Goal: Task Accomplishment & Management: Use online tool/utility

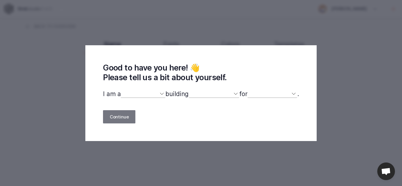
select select
drag, startPoint x: 0, startPoint y: 0, endPoint x: 133, endPoint y: 94, distance: 163.1
click at [133, 94] on select "designer developer marketer entrepreneur maker person" at bounding box center [143, 94] width 45 height 8
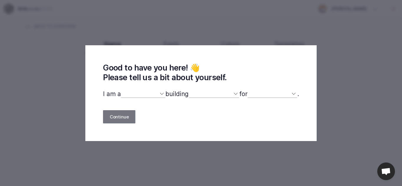
select select "designer"
click at [121, 91] on select "designer developer marketer entrepreneur maker person" at bounding box center [143, 94] width 45 height 8
select select
click at [210, 93] on select "a website(s) a portfolio a webshop(s) experiments something else" at bounding box center [214, 94] width 51 height 8
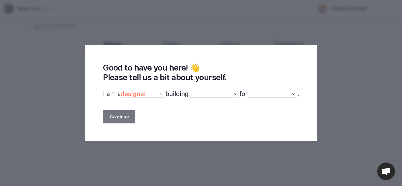
select select "website"
click at [189, 91] on select "a website(s) a portfolio a webshop(s) experiments something else" at bounding box center [214, 94] width 51 height 8
click at [269, 93] on select "myself our company a client a friend clients my dog (other)" at bounding box center [273, 94] width 50 height 8
select select "client"
click at [251, 91] on select "myself our company a client a friend clients my dog (other)" at bounding box center [273, 94] width 50 height 8
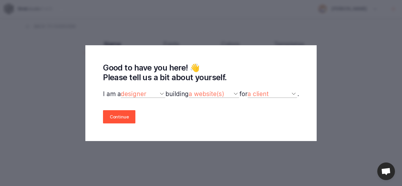
click at [114, 116] on button "Continue" at bounding box center [119, 116] width 32 height 13
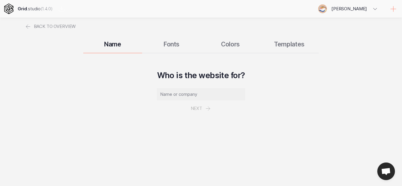
click at [233, 103] on p "Next" at bounding box center [201, 102] width 88 height 28
click at [206, 92] on input "text" at bounding box center [201, 94] width 88 height 12
paste input "Hephzibah Special Clinic"
type input "Hephzibah Special Clinic"
click at [196, 109] on button "Next" at bounding box center [201, 109] width 34 height 16
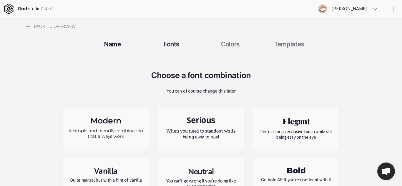
scroll to position [59, 0]
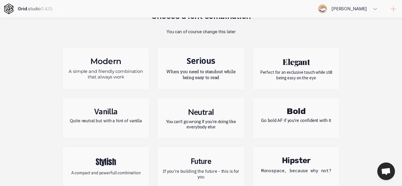
click at [194, 111] on h2 "Neutral" at bounding box center [200, 112] width 77 height 10
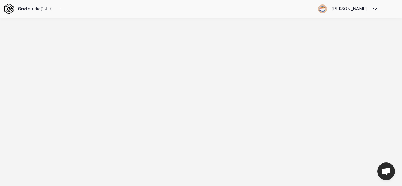
scroll to position [0, 0]
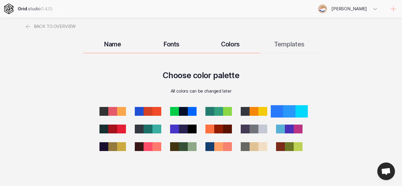
click at [287, 114] on div at bounding box center [289, 111] width 12 height 12
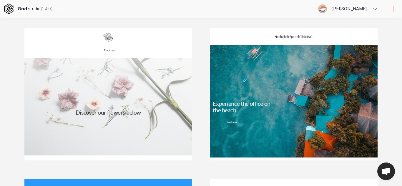
scroll to position [77, 0]
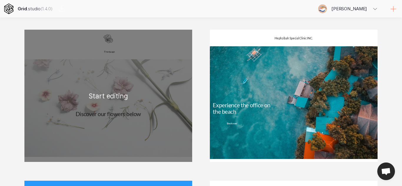
click at [150, 100] on div "Frontpage Discover our flowers below Blossem White Lorem Ipsum is simply dummy …" at bounding box center [108, 96] width 168 height 133
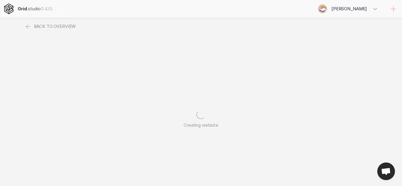
scroll to position [0, 0]
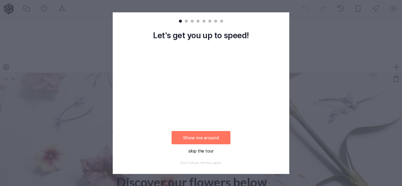
click at [204, 152] on button "skip the tour" at bounding box center [201, 151] width 59 height 13
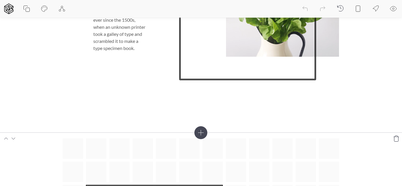
scroll to position [532, 0]
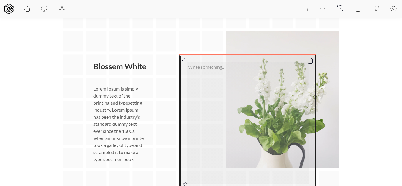
click at [225, 78] on div at bounding box center [247, 123] width 137 height 137
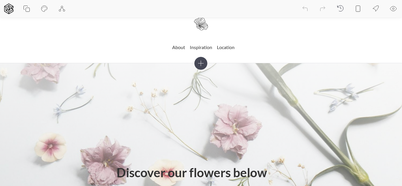
scroll to position [0, 0]
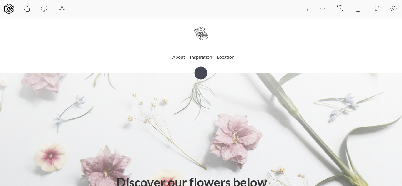
click at [394, 10] on icon at bounding box center [393, 8] width 7 height 7
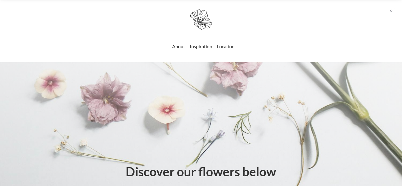
click at [394, 7] on icon at bounding box center [393, 8] width 7 height 7
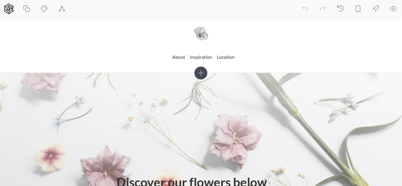
click at [393, 7] on icon at bounding box center [393, 8] width 7 height 7
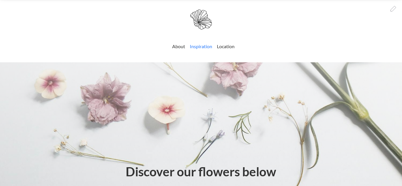
click at [201, 49] on link "Inspiration" at bounding box center [201, 46] width 22 height 10
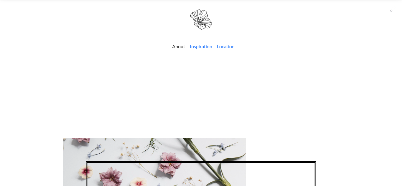
click at [224, 44] on link "Location" at bounding box center [226, 46] width 18 height 10
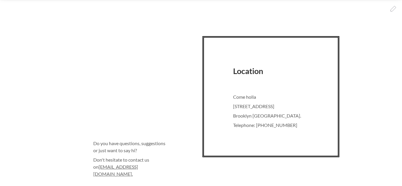
scroll to position [171, 0]
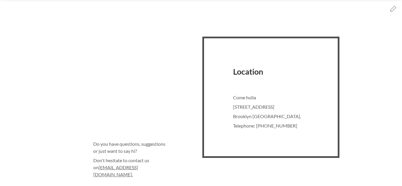
click at [393, 11] on icon at bounding box center [393, 8] width 5 height 5
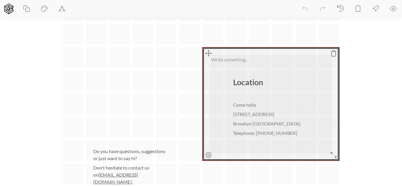
click at [279, 106] on div at bounding box center [271, 104] width 137 height 114
click at [253, 118] on div at bounding box center [271, 104] width 137 height 114
click at [262, 129] on div at bounding box center [271, 104] width 137 height 114
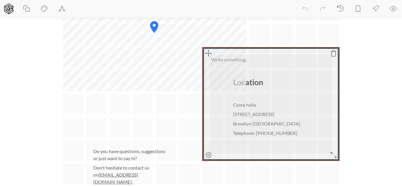
click at [261, 133] on div at bounding box center [271, 104] width 137 height 114
drag, startPoint x: 261, startPoint y: 133, endPoint x: 247, endPoint y: 131, distance: 14.0
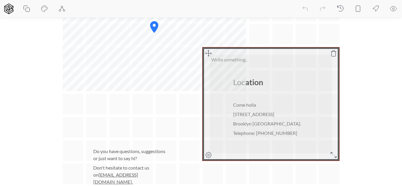
click at [247, 131] on div at bounding box center [271, 104] width 137 height 114
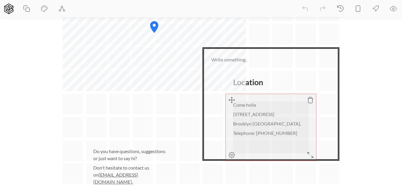
click at [233, 101] on icon at bounding box center [232, 100] width 7 height 7
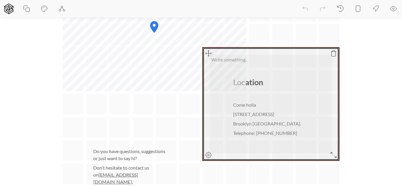
click at [250, 108] on div at bounding box center [271, 104] width 137 height 114
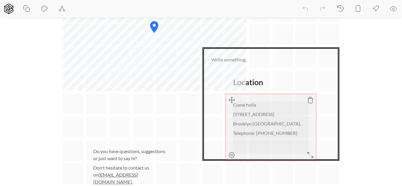
click at [231, 156] on icon at bounding box center [232, 155] width 7 height 7
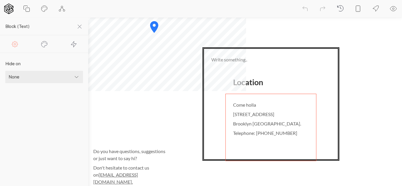
click at [72, 76] on select "None Mobile Desktop" at bounding box center [44, 77] width 78 height 12
click at [47, 122] on section "Hide on None Mobile Desktop" at bounding box center [44, 119] width 88 height 133
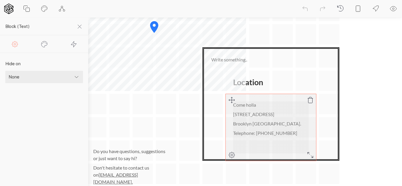
click at [272, 136] on p "Telephone: 712-237-9513" at bounding box center [271, 133] width 76 height 7
click at [272, 136] on div at bounding box center [271, 104] width 137 height 114
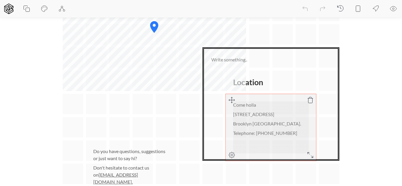
click at [272, 136] on div at bounding box center [271, 104] width 137 height 114
click at [232, 156] on icon at bounding box center [232, 155] width 7 height 7
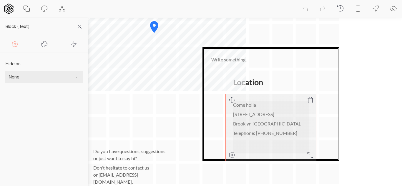
click at [262, 131] on p "Telephone: 712-237-9513" at bounding box center [271, 133] width 76 height 7
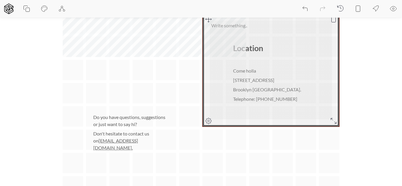
scroll to position [197, 0]
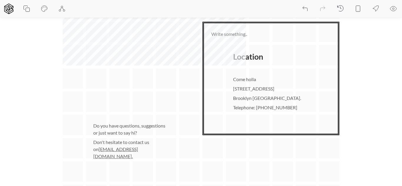
click at [357, 100] on section "Location Come holla 763 Church Street Brooklyn NY. Telephone: +234 803 377 1279…" at bounding box center [201, 43] width 402 height 335
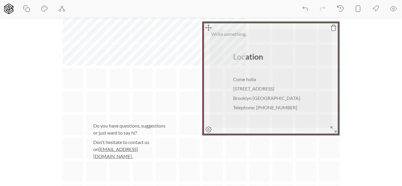
drag, startPoint x: 276, startPoint y: 34, endPoint x: 277, endPoint y: 38, distance: 4.0
click at [277, 38] on div at bounding box center [271, 79] width 137 height 114
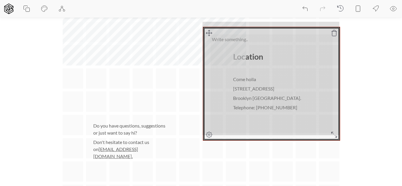
click at [208, 32] on div "Location Come holla 763 Church Street Brooklyn NY. Telephone: +234 803 377 1279…" at bounding box center [201, 43] width 277 height 323
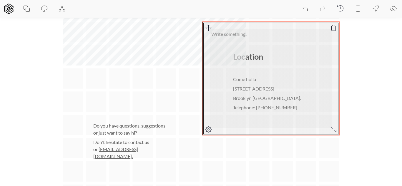
click at [245, 85] on div at bounding box center [271, 79] width 137 height 114
drag, startPoint x: 262, startPoint y: 90, endPoint x: 267, endPoint y: 90, distance: 4.4
click at [265, 90] on div at bounding box center [271, 79] width 137 height 114
click at [264, 107] on div at bounding box center [271, 79] width 137 height 114
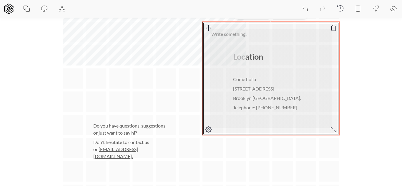
click at [264, 107] on div at bounding box center [271, 79] width 137 height 114
click at [248, 85] on div at bounding box center [271, 79] width 137 height 114
click at [267, 105] on div at bounding box center [271, 79] width 137 height 114
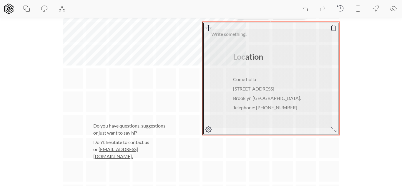
click at [267, 105] on div at bounding box center [271, 79] width 137 height 114
click at [242, 86] on div at bounding box center [271, 79] width 137 height 114
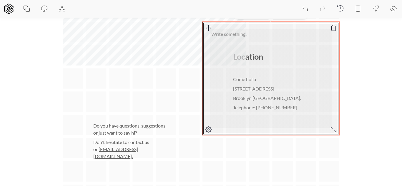
click at [242, 86] on div at bounding box center [271, 79] width 137 height 114
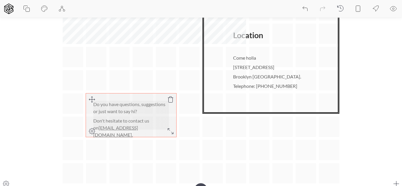
scroll to position [206, 0]
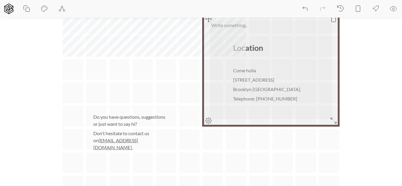
click at [253, 94] on div at bounding box center [271, 70] width 137 height 114
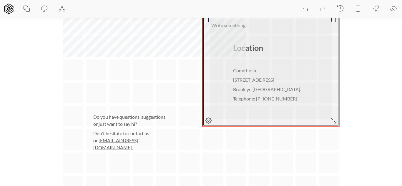
click at [253, 94] on div at bounding box center [271, 70] width 137 height 114
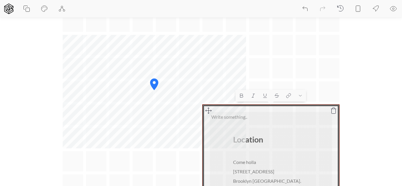
scroll to position [114, 0]
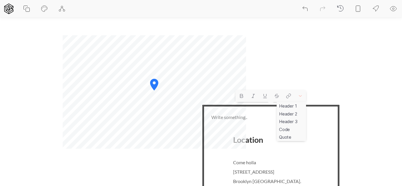
click at [302, 94] on icon at bounding box center [300, 96] width 5 height 5
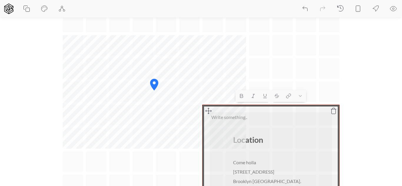
click at [254, 149] on div at bounding box center [271, 162] width 137 height 114
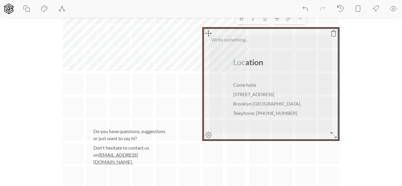
scroll to position [192, 0]
click at [254, 111] on div at bounding box center [271, 84] width 137 height 114
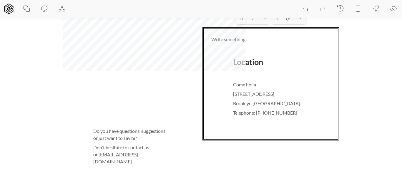
click at [47, 9] on icon at bounding box center [44, 8] width 7 height 7
select select "Lato"
select select "400"
select select "Lato"
select select "700"
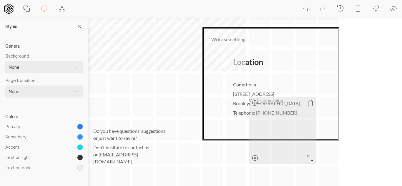
click at [282, 121] on div at bounding box center [282, 130] width 67 height 67
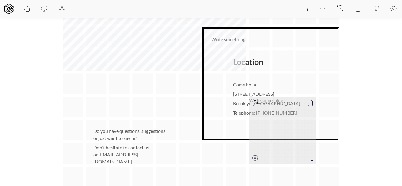
click at [282, 121] on div at bounding box center [282, 130] width 67 height 67
click at [282, 114] on div at bounding box center [282, 130] width 67 height 67
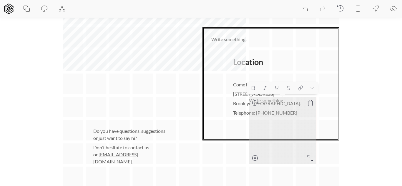
click at [282, 114] on div at bounding box center [282, 130] width 67 height 67
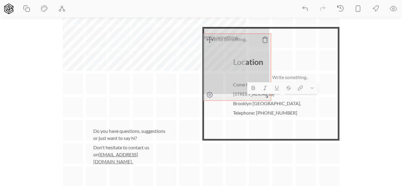
click at [211, 42] on div "Location Come holla 763 Church Street Brooklyn NY. Telephone: +234 803 377 1279…" at bounding box center [201, 48] width 277 height 323
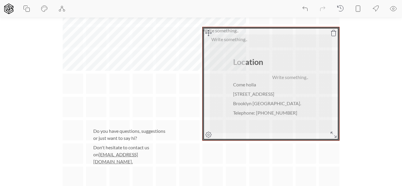
click at [251, 108] on div at bounding box center [271, 84] width 137 height 114
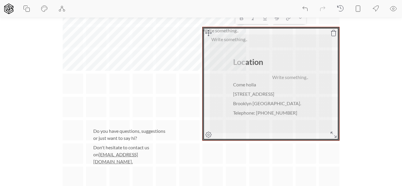
click at [251, 108] on div at bounding box center [271, 84] width 137 height 114
click at [252, 98] on div at bounding box center [271, 84] width 137 height 114
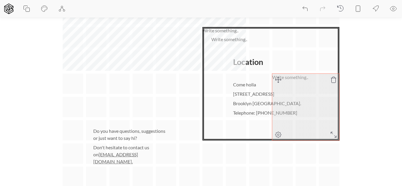
click at [290, 113] on div at bounding box center [305, 107] width 67 height 67
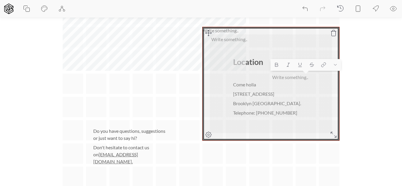
click at [267, 113] on div at bounding box center [271, 84] width 137 height 114
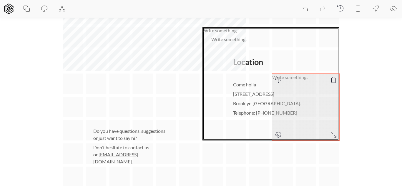
click at [281, 133] on icon at bounding box center [278, 135] width 7 height 7
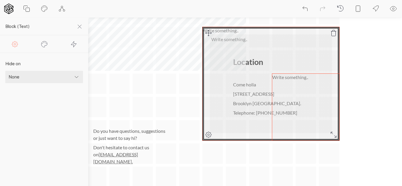
click at [260, 114] on div at bounding box center [271, 84] width 137 height 114
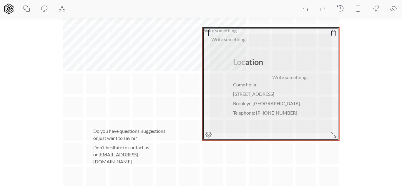
click at [209, 132] on icon at bounding box center [208, 135] width 7 height 7
select select "mobile"
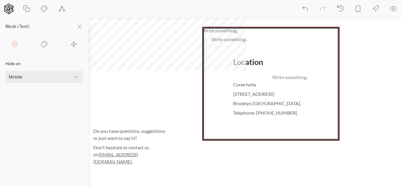
click at [44, 47] on div at bounding box center [43, 43] width 29 height 17
select select "double"
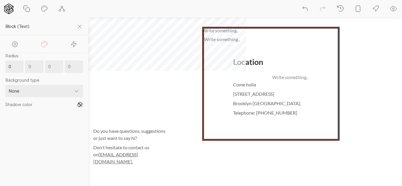
scroll to position [254, 0]
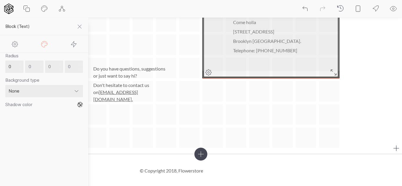
click at [253, 48] on div at bounding box center [271, 22] width 137 height 114
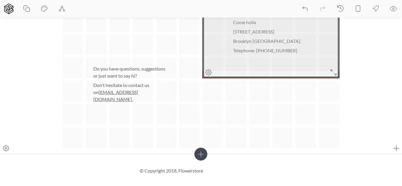
click at [253, 48] on div at bounding box center [271, 22] width 137 height 114
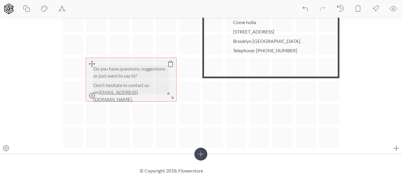
click at [126, 88] on p "Don't hesitate to contact us on flower@store.com." at bounding box center [131, 92] width 76 height 21
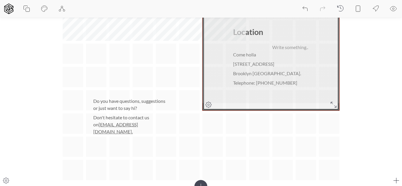
scroll to position [221, 0]
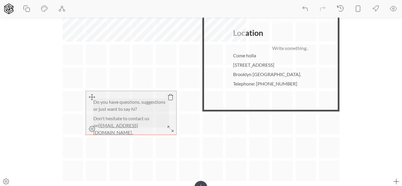
click at [137, 104] on p "Do you have questions, suggestions or just want to say hi?" at bounding box center [131, 106] width 76 height 14
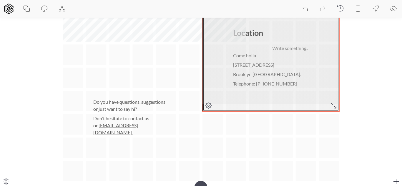
click at [248, 70] on div at bounding box center [271, 55] width 137 height 114
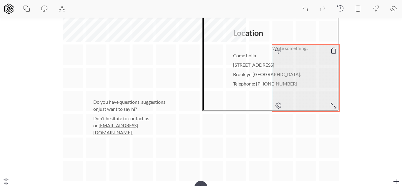
click at [333, 50] on icon at bounding box center [333, 50] width 7 height 7
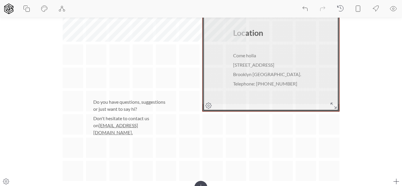
click at [282, 81] on div at bounding box center [271, 55] width 137 height 114
click at [281, 85] on div at bounding box center [271, 55] width 137 height 114
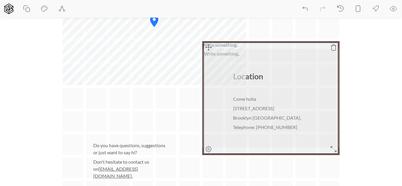
scroll to position [173, 0]
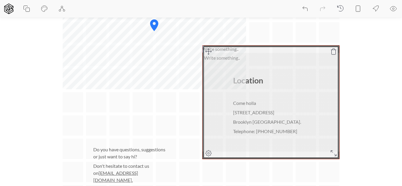
drag, startPoint x: 269, startPoint y: 72, endPoint x: 293, endPoint y: 88, distance: 28.8
click at [295, 89] on div "Location Come holla 763 Church Street Brooklyn NY. Telephone: +234 803 377 1279…" at bounding box center [201, 67] width 277 height 323
click at [253, 83] on div "Location Come holla 763 Church Street Brooklyn NY. Telephone: +234 803 377 1279…" at bounding box center [201, 67] width 277 height 323
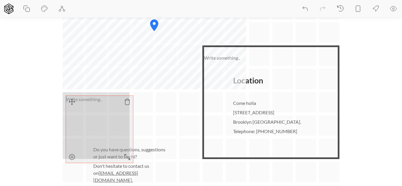
click at [69, 104] on icon at bounding box center [72, 102] width 7 height 7
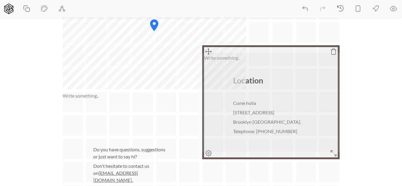
click at [259, 100] on div at bounding box center [271, 103] width 137 height 114
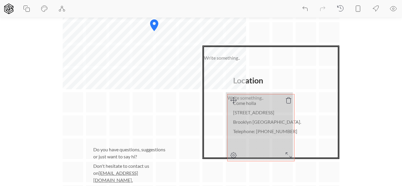
click at [234, 100] on div "Location Come holla 763 Church Street Brooklyn NY. Telephone: +234 803 377 1279…" at bounding box center [201, 67] width 277 height 323
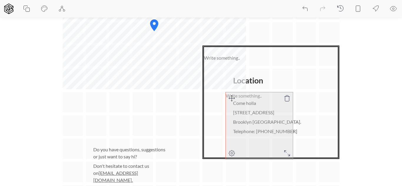
click at [256, 112] on div at bounding box center [259, 125] width 67 height 67
click at [257, 112] on div at bounding box center [259, 125] width 67 height 67
click at [258, 113] on div at bounding box center [259, 125] width 67 height 67
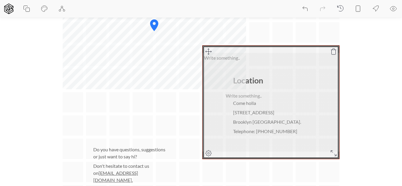
click at [287, 97] on icon at bounding box center [287, 98] width 7 height 7
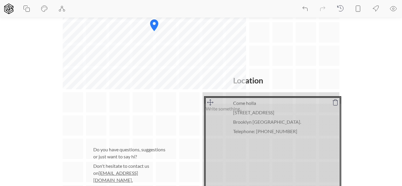
click at [211, 101] on div "Location Come holla 763 Church Street Brooklyn NY. Telephone: +234 803 377 1279…" at bounding box center [201, 67] width 277 height 323
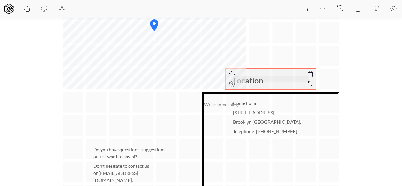
click at [257, 80] on h2 "Location" at bounding box center [271, 80] width 76 height 9
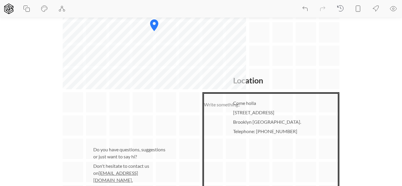
drag, startPoint x: 294, startPoint y: 71, endPoint x: 308, endPoint y: 49, distance: 26.5
click at [308, 49] on div "Location Come holla 763 Church Street Brooklyn NY. Telephone: +234 803 377 1279…" at bounding box center [201, 67] width 277 height 323
drag, startPoint x: 263, startPoint y: 76, endPoint x: 278, endPoint y: 67, distance: 17.6
click at [278, 67] on div "Location Come holla 763 Church Street Brooklyn NY. Telephone: +234 803 377 1279…" at bounding box center [201, 67] width 277 height 323
click at [295, 45] on div "Location Come holla 763 Church Street Brooklyn NY. Telephone: +234 803 377 1279…" at bounding box center [201, 67] width 277 height 323
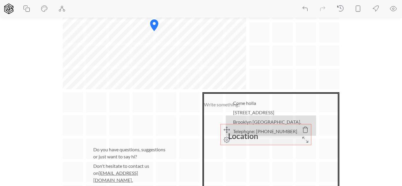
click at [229, 129] on div "Location Come holla 763 Church Street Brooklyn NY. Telephone: +234 803 377 1279…" at bounding box center [201, 67] width 277 height 323
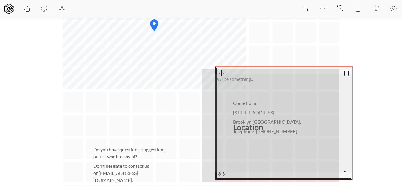
click at [221, 70] on div "Location Come holla 763 Church Street Brooklyn NY. Telephone: +234 803 377 1279…" at bounding box center [201, 67] width 277 height 323
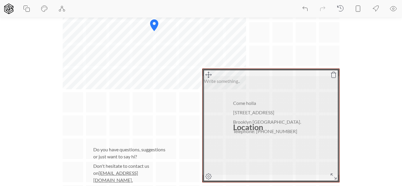
click at [240, 126] on div at bounding box center [271, 126] width 137 height 114
click at [297, 93] on div at bounding box center [271, 126] width 137 height 114
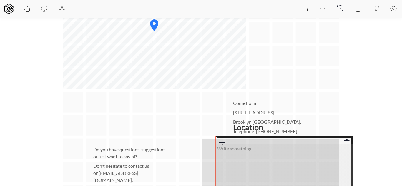
click at [221, 144] on div "Location Come holla 763 Church Street Brooklyn NY. Telephone: +234 803 377 1279…" at bounding box center [201, 79] width 277 height 347
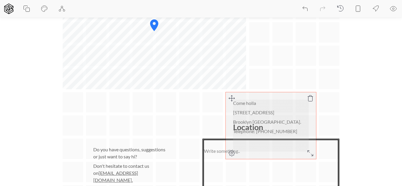
click at [251, 103] on p "Come holla" at bounding box center [271, 103] width 76 height 7
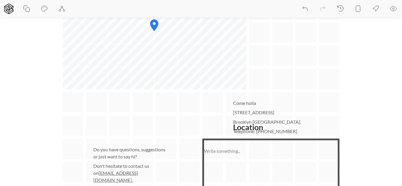
click at [195, 120] on div "Location Come holla 763 Church Street Brooklyn NY. Telephone: +234 803 377 1279…" at bounding box center [201, 79] width 277 height 347
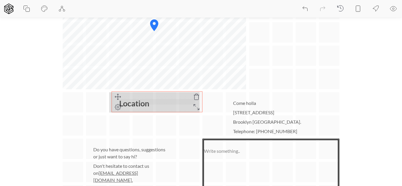
click at [119, 100] on div "Location Come holla 763 Church Street Brooklyn NY. Telephone: +234 803 377 1279…" at bounding box center [201, 79] width 277 height 347
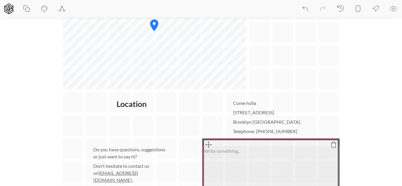
drag, startPoint x: 279, startPoint y: 155, endPoint x: 267, endPoint y: 145, distance: 16.5
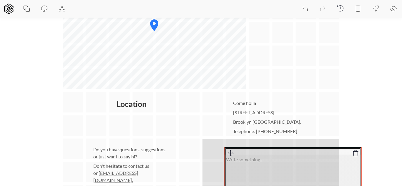
click at [230, 156] on div "Location Come holla 763 Church Street Brooklyn NY. Telephone: +234 803 377 1279…" at bounding box center [201, 79] width 277 height 347
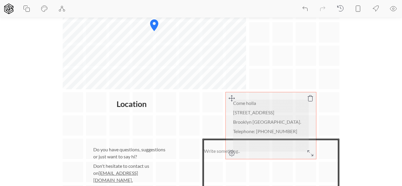
click at [250, 120] on p "Brooklyn NY." at bounding box center [271, 122] width 76 height 7
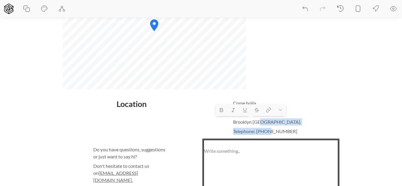
drag, startPoint x: 264, startPoint y: 122, endPoint x: 233, endPoint y: 105, distance: 35.4
click at [233, 105] on div "The editor is not availabe on mobile yet.. sorry 😢 Header 1 Header 2 Header 3 C…" at bounding box center [201, 50] width 402 height 446
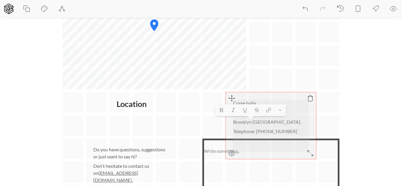
click at [302, 126] on div "Come holla 763 Church Street Brooklyn NY. Telephone: +234 803 377 1279" at bounding box center [271, 117] width 76 height 35
click at [259, 122] on p "Brooklyn NY." at bounding box center [271, 122] width 76 height 7
click at [262, 122] on p "Brooklyn NY." at bounding box center [271, 122] width 76 height 7
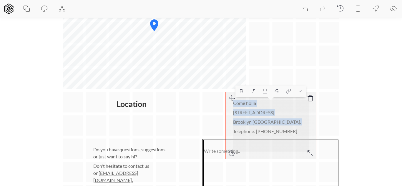
drag, startPoint x: 262, startPoint y: 122, endPoint x: 229, endPoint y: 105, distance: 37.1
click at [229, 105] on div "Come holla 763 Church Street Brooklyn NY. Telephone: +234 803 377 1279" at bounding box center [271, 125] width 90 height 67
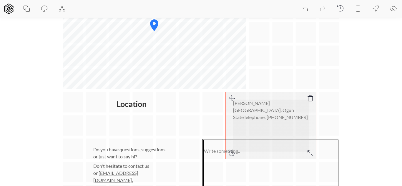
click at [281, 104] on p "Atanda Solanke Street, Abeokuta 111102, Ogun StateTelephone: +234 803 377 1279" at bounding box center [271, 110] width 76 height 21
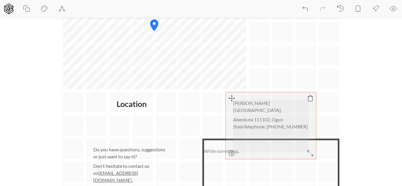
click at [274, 116] on p "Abeokuta 111102, Ogun StateTelephone: +234 803 377 1279" at bounding box center [271, 123] width 76 height 14
click at [257, 126] on p "Ogun StateTelephone: +234 803 377 1279" at bounding box center [271, 133] width 76 height 14
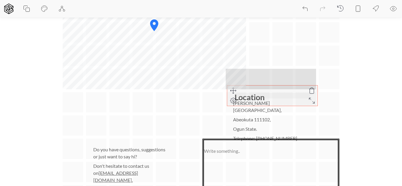
click at [233, 91] on icon at bounding box center [233, 90] width 7 height 7
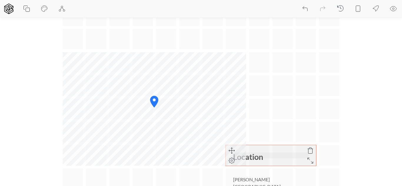
scroll to position [76, 0]
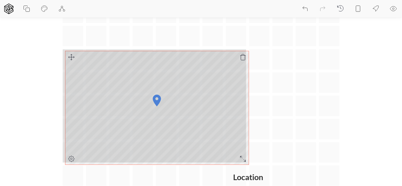
click at [72, 58] on div "Location Atanda Solanke Street, Abeokuta 111102, Ogun State. Telephone: +234 80…" at bounding box center [201, 176] width 277 height 347
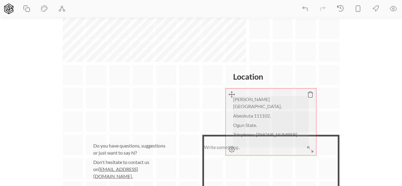
scroll to position [177, 0]
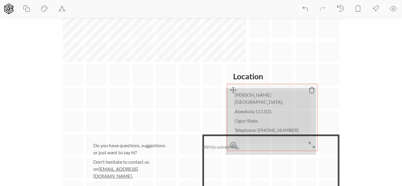
click at [230, 90] on div "Location Atanda Solanke Street, Abeokuta 111102, Ogun State. Telephone: +234 80…" at bounding box center [201, 75] width 277 height 347
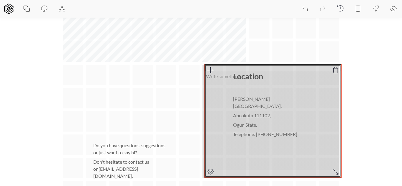
click at [210, 69] on div "Location Atanda Solanke Street, Abeokuta 111102, Ogun State. Telephone: +234 80…" at bounding box center [201, 75] width 277 height 347
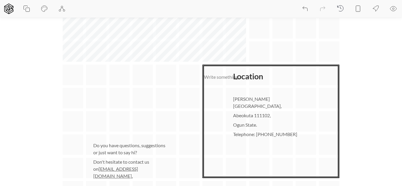
click at [346, 85] on section "Location Atanda Solanke Street, Abeokuta 111102, Ogun State. Telephone: +234 80…" at bounding box center [201, 63] width 402 height 335
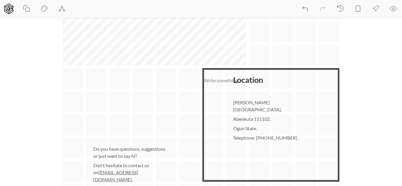
scroll to position [173, 0]
click at [396, 10] on icon at bounding box center [393, 8] width 7 height 7
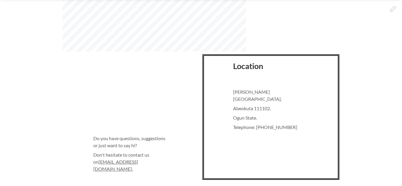
scroll to position [178, 0]
click at [21, 142] on section "Location Atanda Solanke Street, Abeokuta 111102, Ogun State. Telephone: +234 80…" at bounding box center [201, 58] width 402 height 347
click at [110, 157] on p "Don't hesitate to contact us on flower@store.com." at bounding box center [131, 161] width 76 height 21
click at [117, 161] on u "flower@store.com." at bounding box center [115, 165] width 45 height 13
click at [112, 162] on u "flower@store.com." at bounding box center [115, 165] width 45 height 13
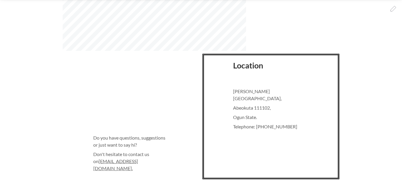
click at [109, 161] on u "flower@store.com." at bounding box center [115, 165] width 45 height 13
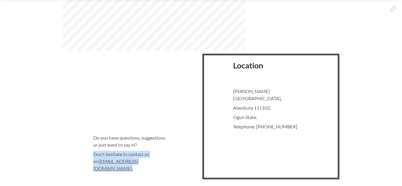
click at [109, 161] on u "flower@store.com." at bounding box center [115, 165] width 45 height 13
click at [112, 161] on u "flower@store.com." at bounding box center [115, 165] width 45 height 13
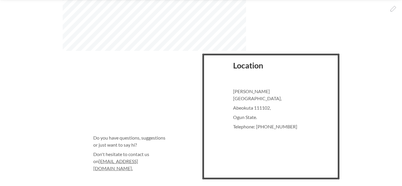
click at [117, 162] on u "flower@store.com." at bounding box center [115, 165] width 45 height 13
click at [158, 131] on div "Do you have questions, suggestions or just want to say hi? Don't hesitate to co…" at bounding box center [131, 153] width 90 height 52
click at [393, 6] on icon at bounding box center [393, 8] width 7 height 7
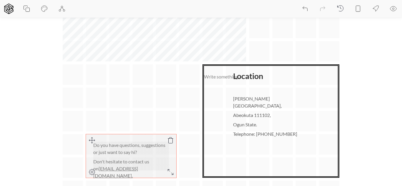
click at [115, 173] on div "Do you have questions, suggestions or just want to say hi? Don't hesitate to co…" at bounding box center [131, 157] width 90 height 44
click at [118, 167] on u "flower@store.com." at bounding box center [115, 172] width 45 height 13
drag, startPoint x: 107, startPoint y: 170, endPoint x: 94, endPoint y: 168, distance: 13.8
click at [94, 168] on div "Do you have questions, suggestions or just want to say hi? Don't hesitate to co…" at bounding box center [131, 157] width 90 height 44
click at [119, 169] on p "Don't hesitate to contact us on Hephzibah Specialclinic @store.com." at bounding box center [131, 168] width 76 height 21
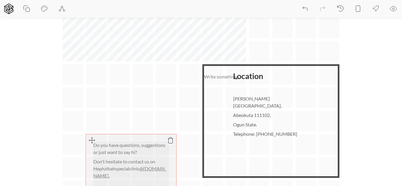
click at [97, 170] on p "Don't hesitate to contact us on Hephzibahspecialclinic @store.com." at bounding box center [131, 168] width 76 height 21
click at [144, 171] on u "@store.com." at bounding box center [129, 172] width 72 height 13
drag, startPoint x: 143, startPoint y: 169, endPoint x: 153, endPoint y: 169, distance: 10.0
click at [153, 169] on u "@store.com." at bounding box center [129, 172] width 72 height 13
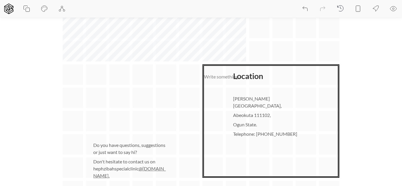
click at [145, 110] on div "Location Atanda Solanke Street, Abeokuta 111102, Ogun State. Telephone: +234 80…" at bounding box center [201, 62] width 277 height 323
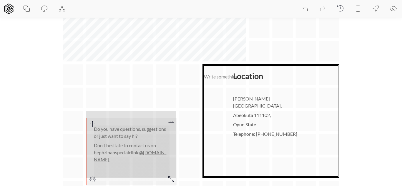
click at [91, 127] on div "Location Atanda Solanke Street, Abeokuta 111102, Ogun State. Telephone: +234 80…" at bounding box center [201, 62] width 277 height 323
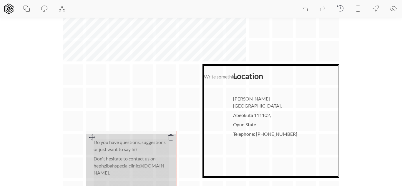
click at [92, 137] on div "Location Atanda Solanke Street, Abeokuta 111102, Ogun State. Telephone: +234 80…" at bounding box center [201, 62] width 277 height 323
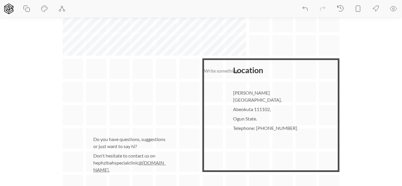
scroll to position [254, 0]
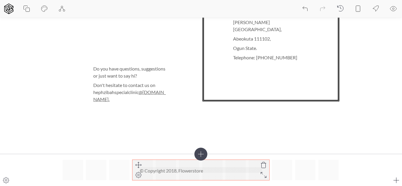
click at [179, 171] on p "© Copyright 2018, Flowerstore" at bounding box center [201, 171] width 122 height 7
drag, startPoint x: 179, startPoint y: 171, endPoint x: 210, endPoint y: 171, distance: 30.3
click at [210, 171] on p "© Copyright 2018, Flowerstore" at bounding box center [201, 171] width 122 height 7
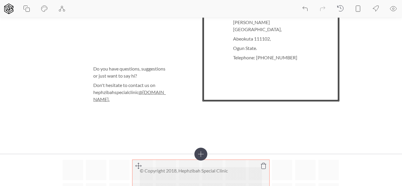
click at [176, 170] on p "© Copyright 2018, Hephzibah Special Clinic" at bounding box center [201, 171] width 122 height 7
click at [175, 172] on p "© Copyright 208, Hephzibah Special Clinic" at bounding box center [201, 171] width 122 height 7
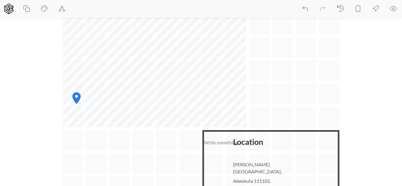
scroll to position [112, 0]
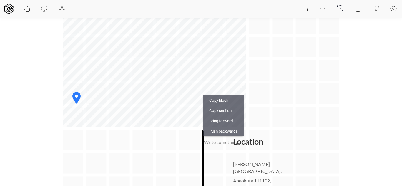
click at [87, 159] on div "Location Atanda Solanke Street, Abeokuta 111102, Ogun State. Telephone: +234 80…" at bounding box center [201, 128] width 277 height 323
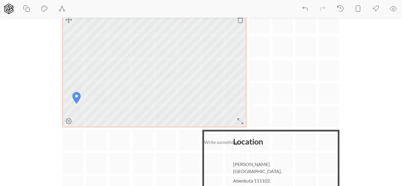
click at [70, 123] on icon at bounding box center [68, 121] width 7 height 7
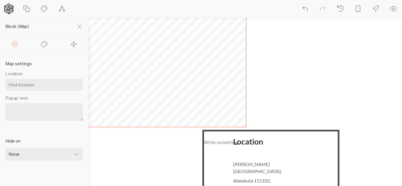
click at [48, 118] on textarea "Popup text" at bounding box center [44, 112] width 78 height 18
click at [53, 87] on input "text" at bounding box center [44, 85] width 78 height 12
paste input "Atanda Solanke Street, Abeokuta 111102, Ogun State"
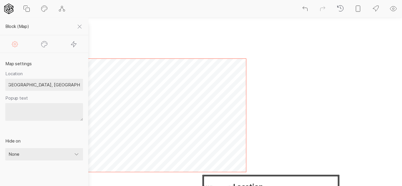
scroll to position [68, 0]
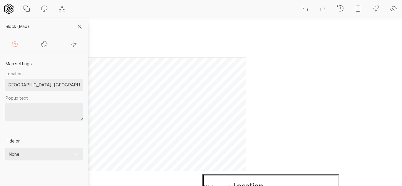
type input "Atanda Solanke Street, Abeokuta 111102, Ogun State"
click at [82, 27] on icon at bounding box center [79, 26] width 7 height 7
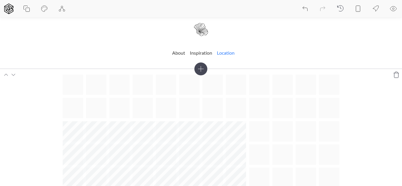
scroll to position [4, 0]
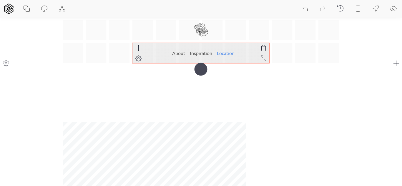
click at [230, 52] on link "Location" at bounding box center [226, 53] width 18 height 10
click at [243, 54] on ul "About Inspiration Location" at bounding box center [201, 53] width 137 height 20
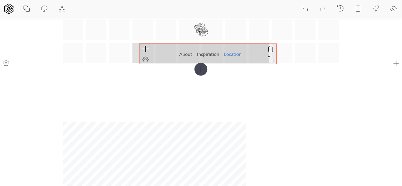
click at [145, 49] on div "About Inspiration Location" at bounding box center [201, 42] width 277 height 44
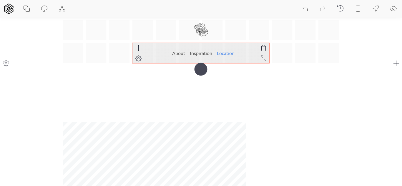
click at [136, 59] on icon at bounding box center [138, 58] width 7 height 7
select select "center"
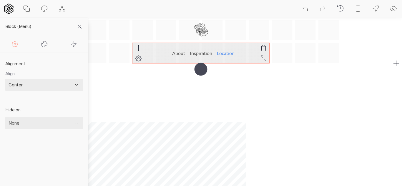
click at [223, 53] on link "Location" at bounding box center [226, 53] width 18 height 10
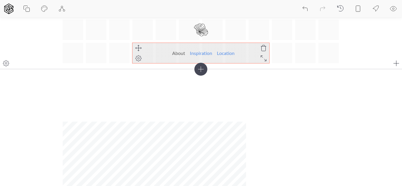
click at [201, 54] on link "Inspiration" at bounding box center [201, 53] width 22 height 10
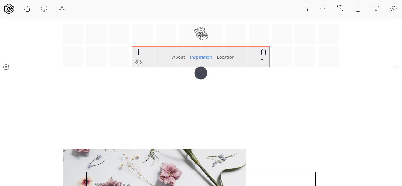
click at [247, 52] on ul "About Inspiration Location" at bounding box center [201, 57] width 137 height 20
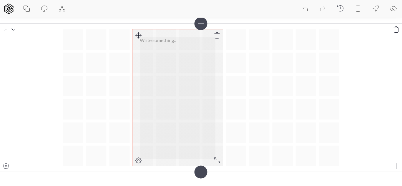
scroll to position [986, 0]
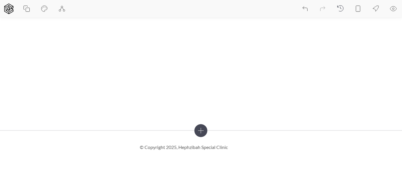
click at [392, 12] on button at bounding box center [394, 9] width 18 height 18
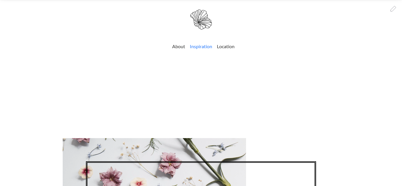
scroll to position [0, 0]
click at [176, 48] on link "About" at bounding box center [178, 46] width 13 height 10
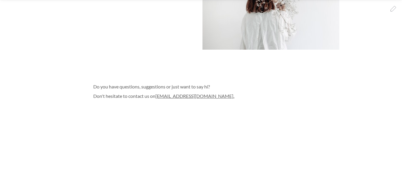
scroll to position [299, 0]
click at [393, 11] on icon at bounding box center [393, 8] width 5 height 5
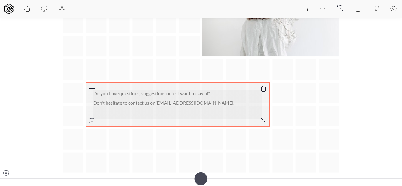
click at [187, 102] on u "flower@store.com." at bounding box center [195, 103] width 79 height 6
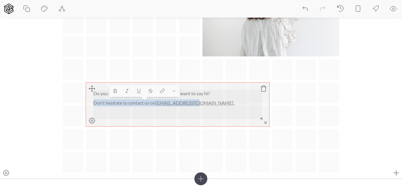
click at [187, 102] on u "flower@store.com." at bounding box center [195, 103] width 79 height 6
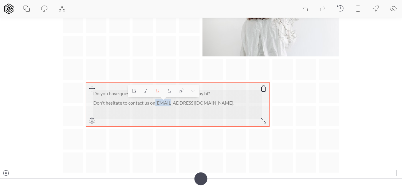
drag, startPoint x: 170, startPoint y: 104, endPoint x: 157, endPoint y: 103, distance: 12.7
click at [157, 103] on u "flower@store.com." at bounding box center [195, 103] width 79 height 6
click at [183, 103] on p "Don't hesitate to contact us on Hephzibah Specialclinic @store.com." at bounding box center [177, 103] width 169 height 7
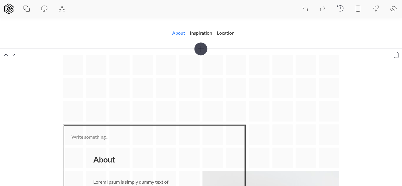
scroll to position [0, 0]
